Goal: Use online tool/utility: Utilize a website feature to perform a specific function

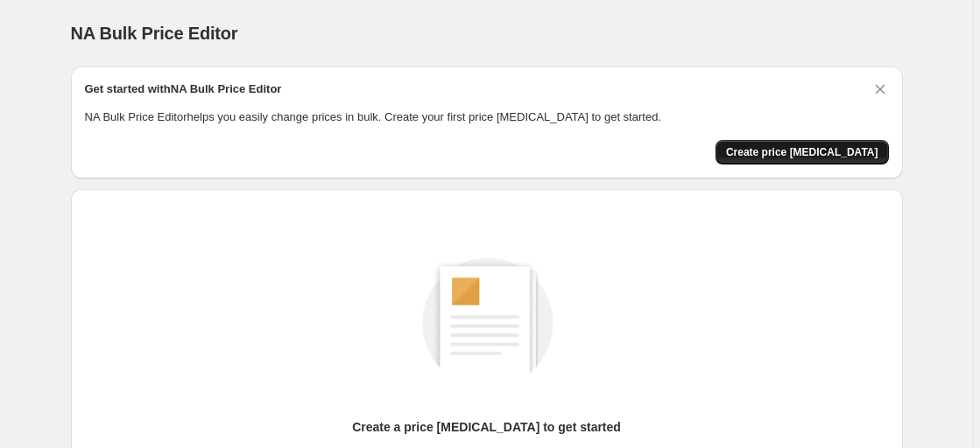
click at [819, 147] on span "Create price [MEDICAL_DATA]" at bounding box center [802, 152] width 152 height 14
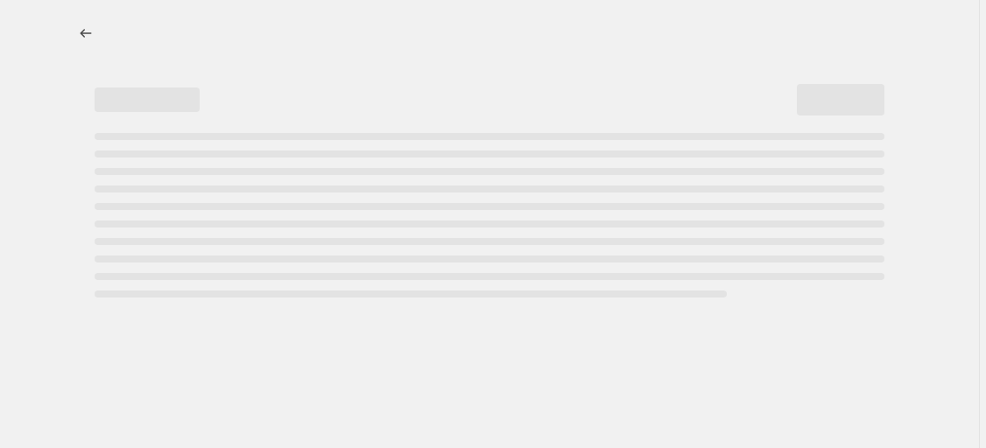
select select "percentage"
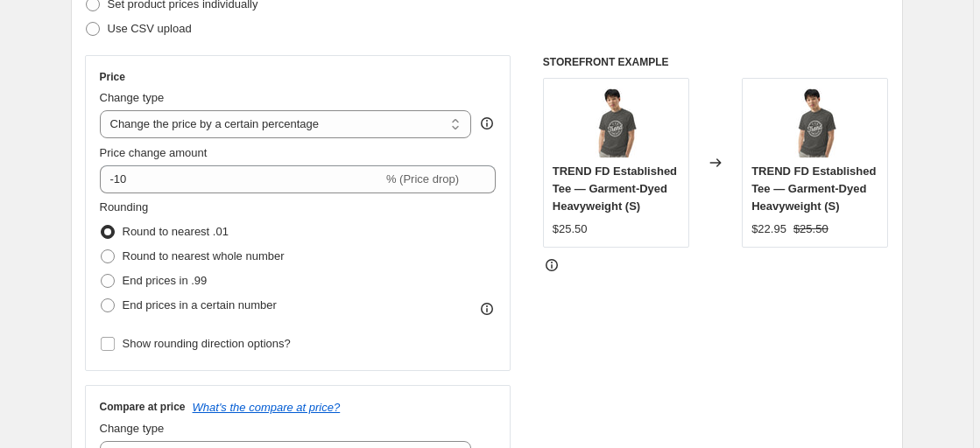
scroll to position [274, 0]
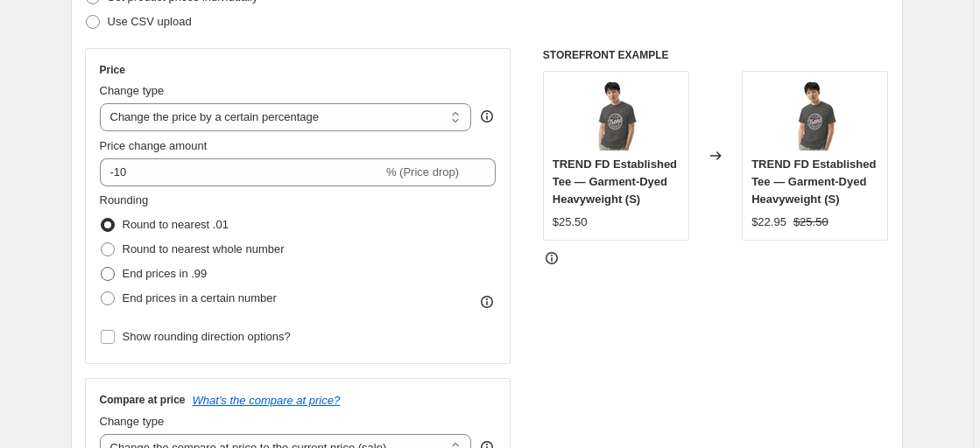
click at [110, 274] on span at bounding box center [108, 274] width 14 height 14
click at [102, 268] on input "End prices in .99" at bounding box center [101, 267] width 1 height 1
radio input "true"
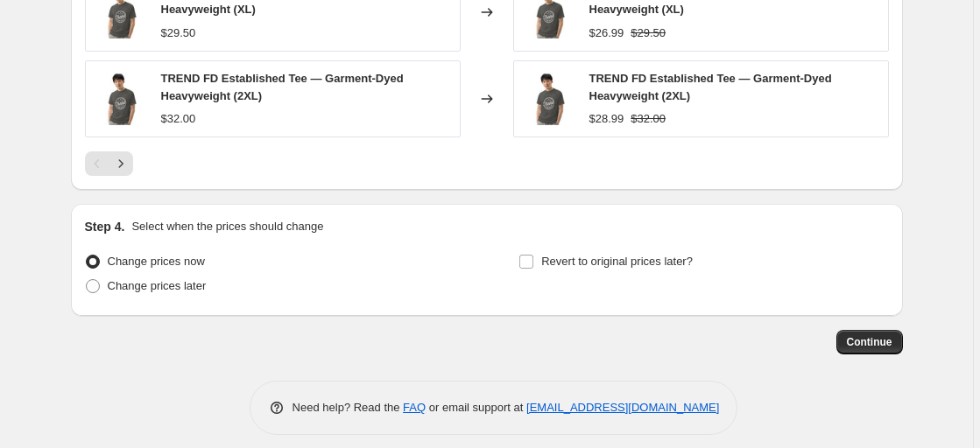
scroll to position [1331, 0]
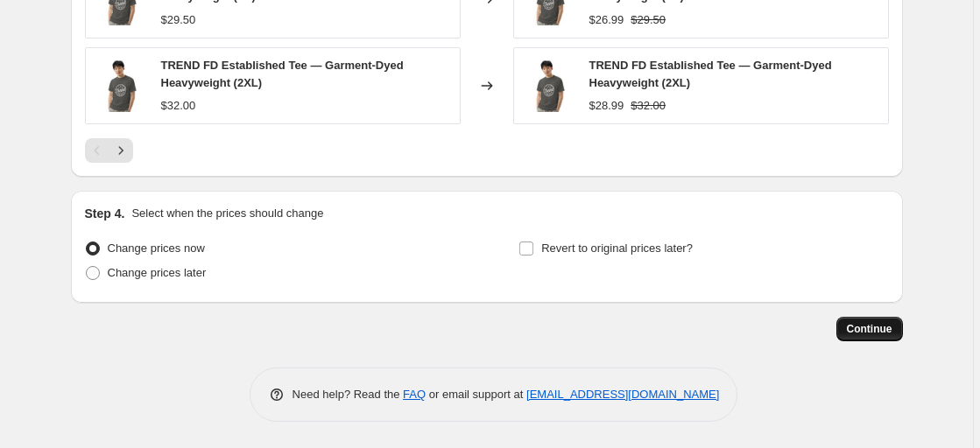
click at [864, 330] on span "Continue" at bounding box center [870, 329] width 46 height 14
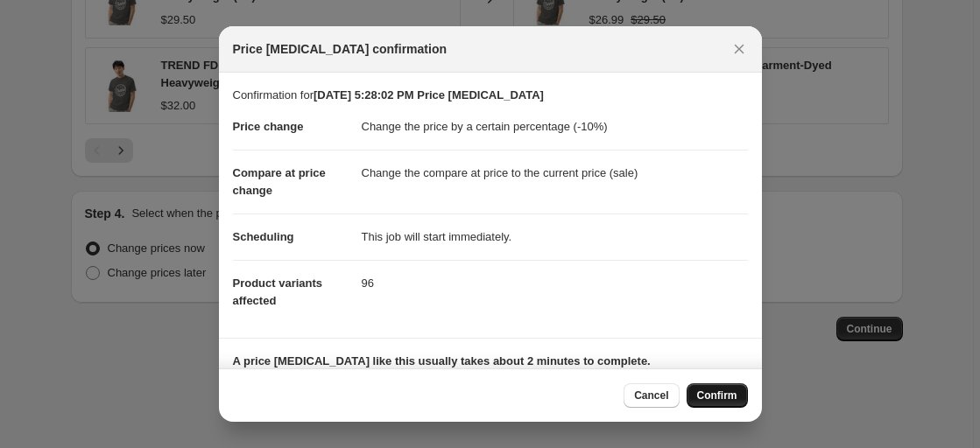
click at [713, 391] on span "Confirm" at bounding box center [717, 396] width 40 height 14
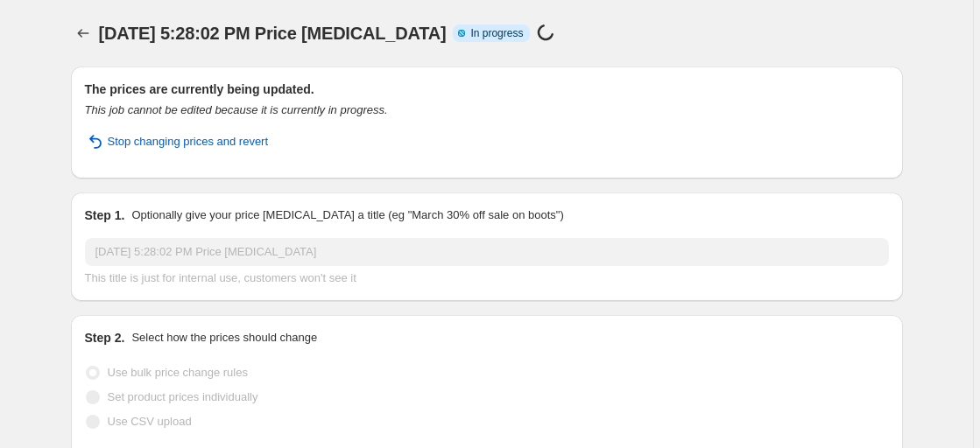
select select "percentage"
